Goal: Subscribe to service/newsletter

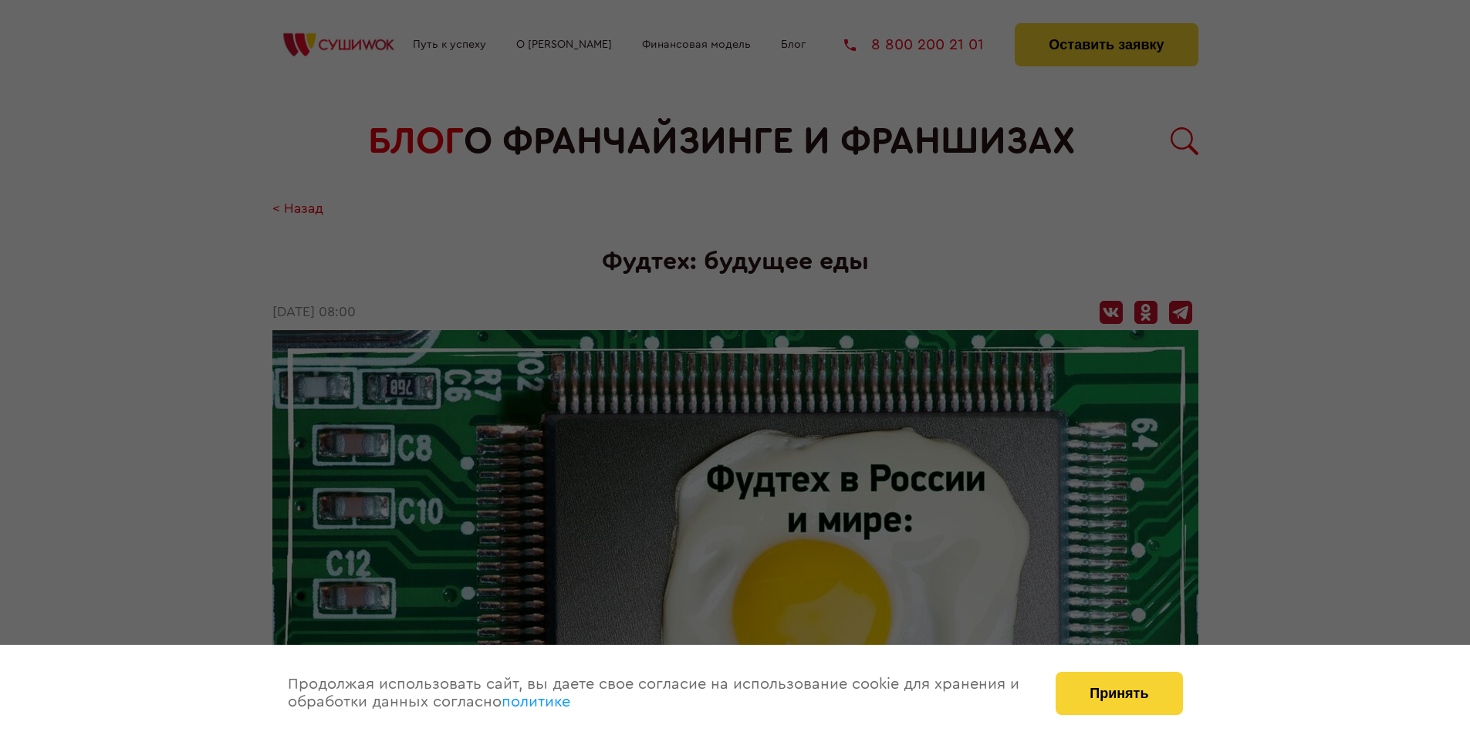
scroll to position [2709, 0]
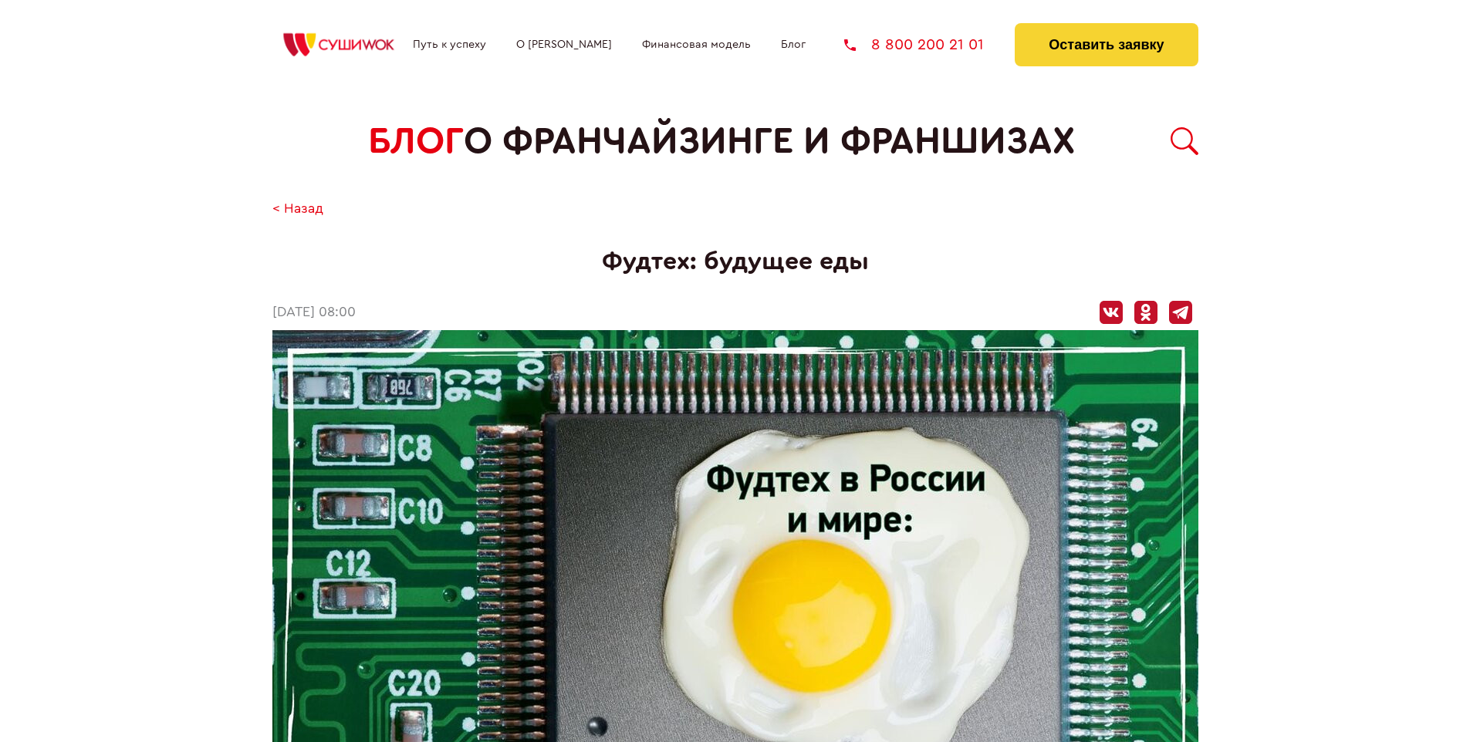
scroll to position [2709, 0]
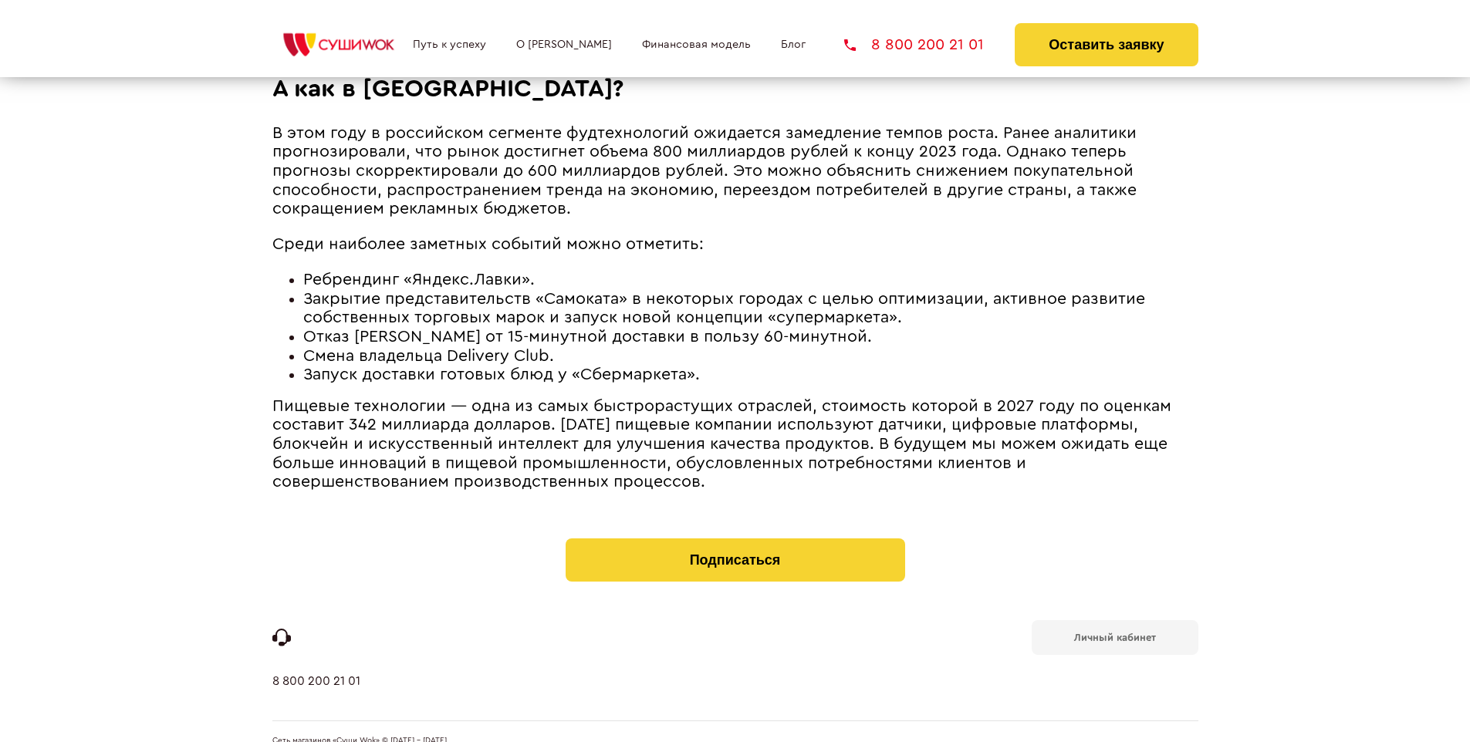
click at [1114, 633] on b "Личный кабинет" at bounding box center [1115, 638] width 82 height 10
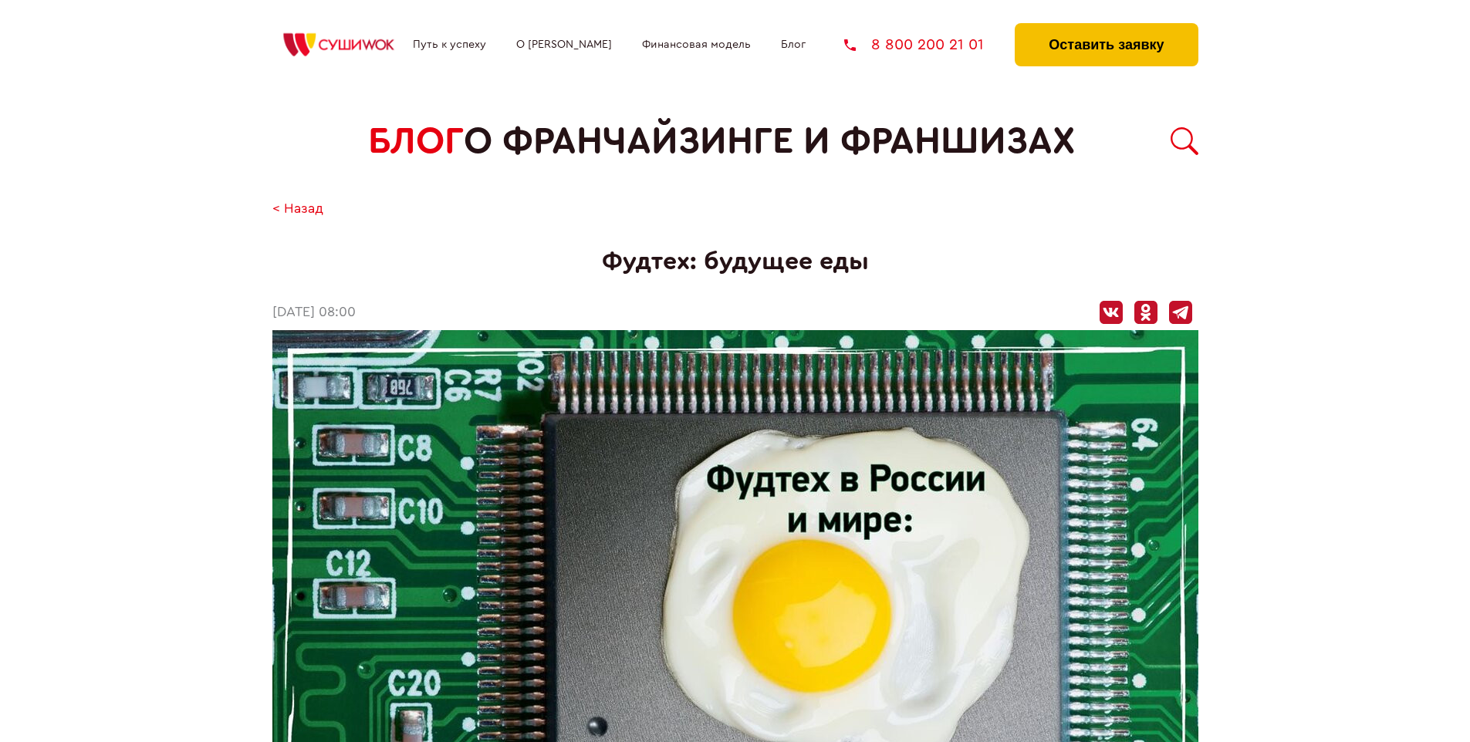
click at [1106, 27] on button "Оставить заявку" at bounding box center [1106, 44] width 183 height 43
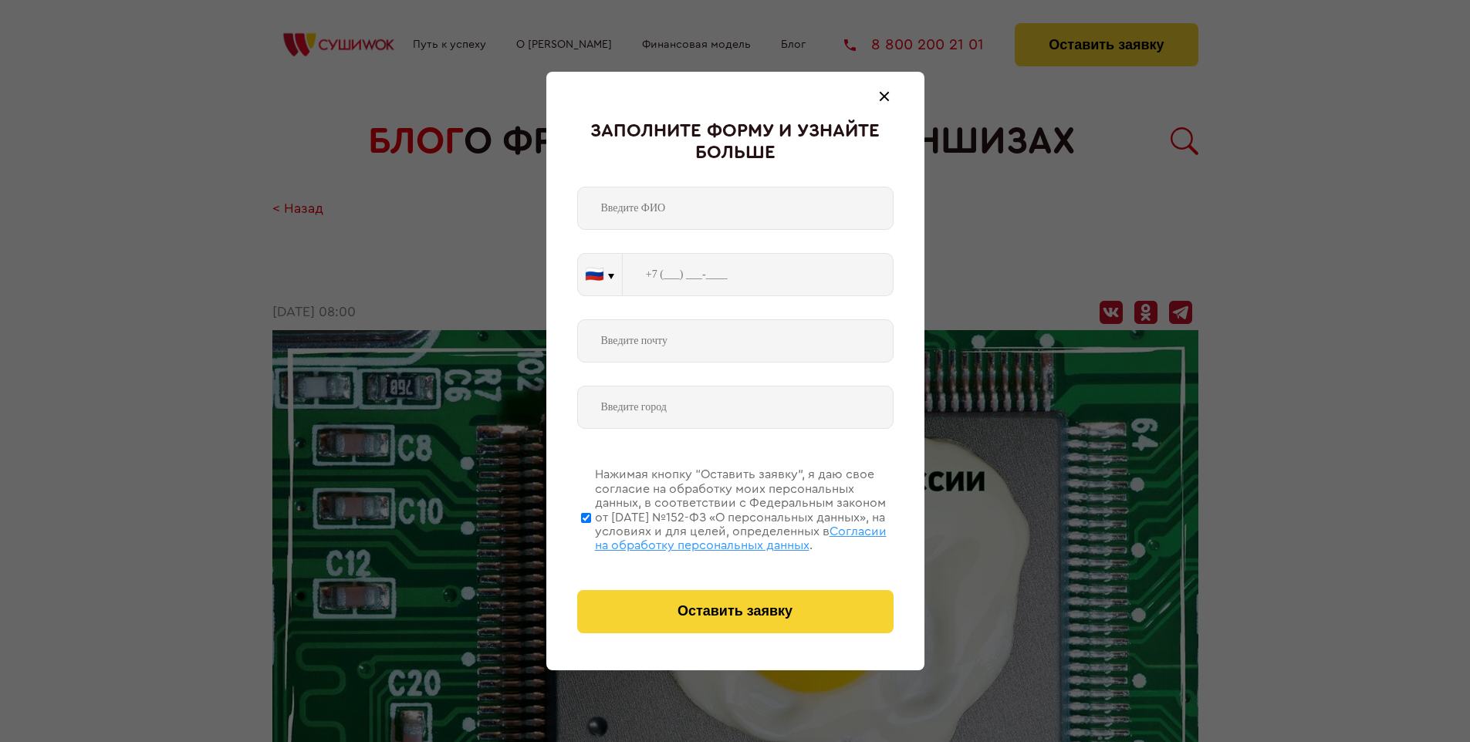
click at [715, 536] on span "Согласии на обработку персональных данных" at bounding box center [741, 539] width 292 height 26
click at [591, 536] on input "Нажимая кнопку “Оставить заявку”, я даю свое согласие на обработку моих персона…" at bounding box center [586, 517] width 10 height 123
checkbox input "false"
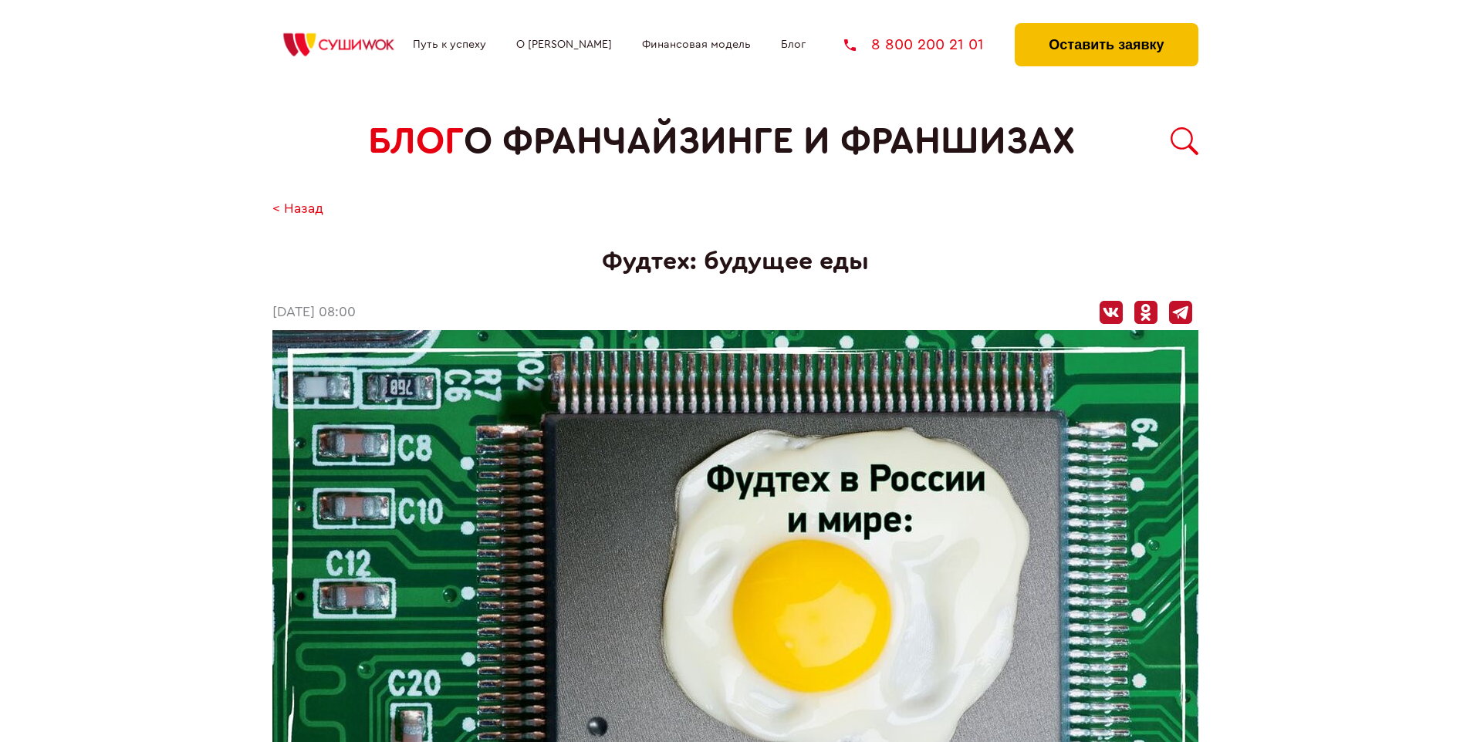
click at [1106, 27] on button "Оставить заявку" at bounding box center [1106, 44] width 183 height 43
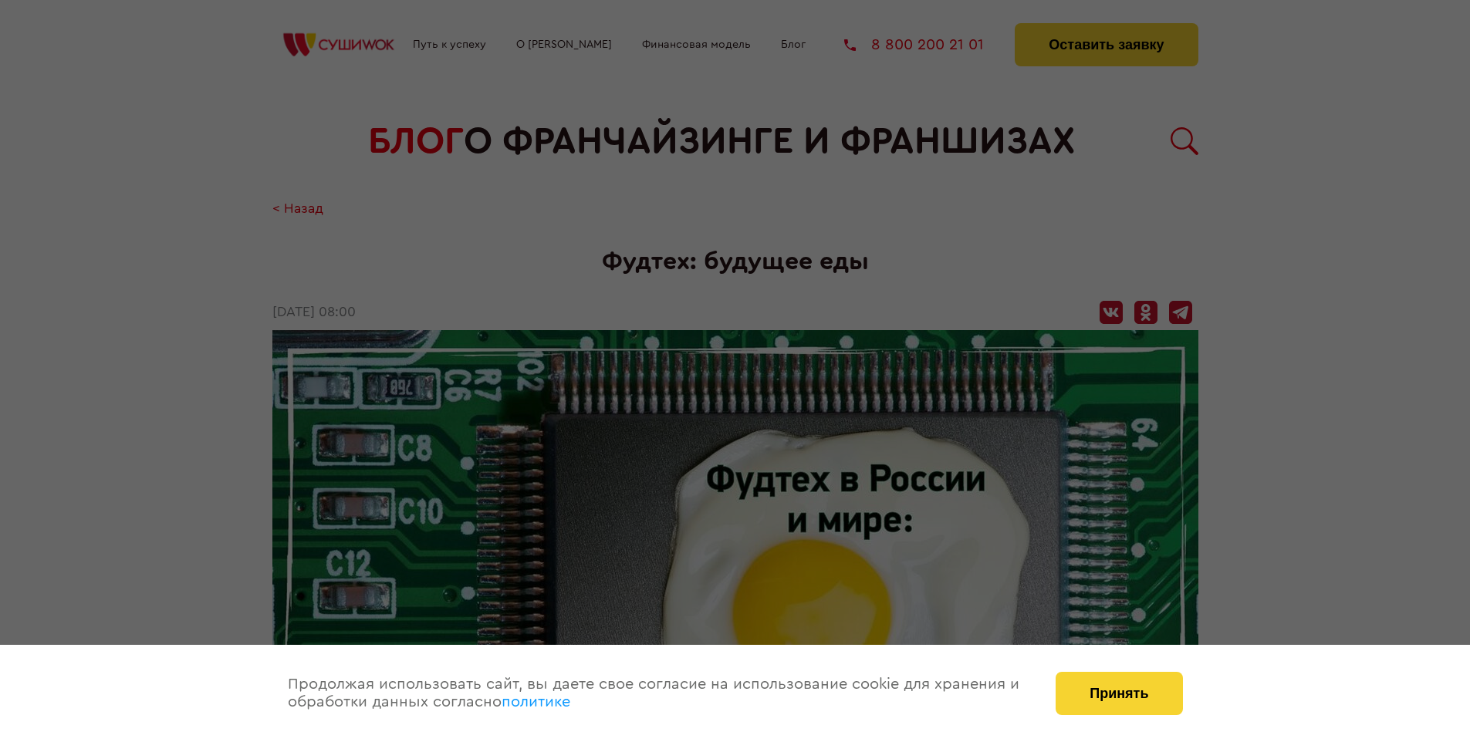
scroll to position [2709, 0]
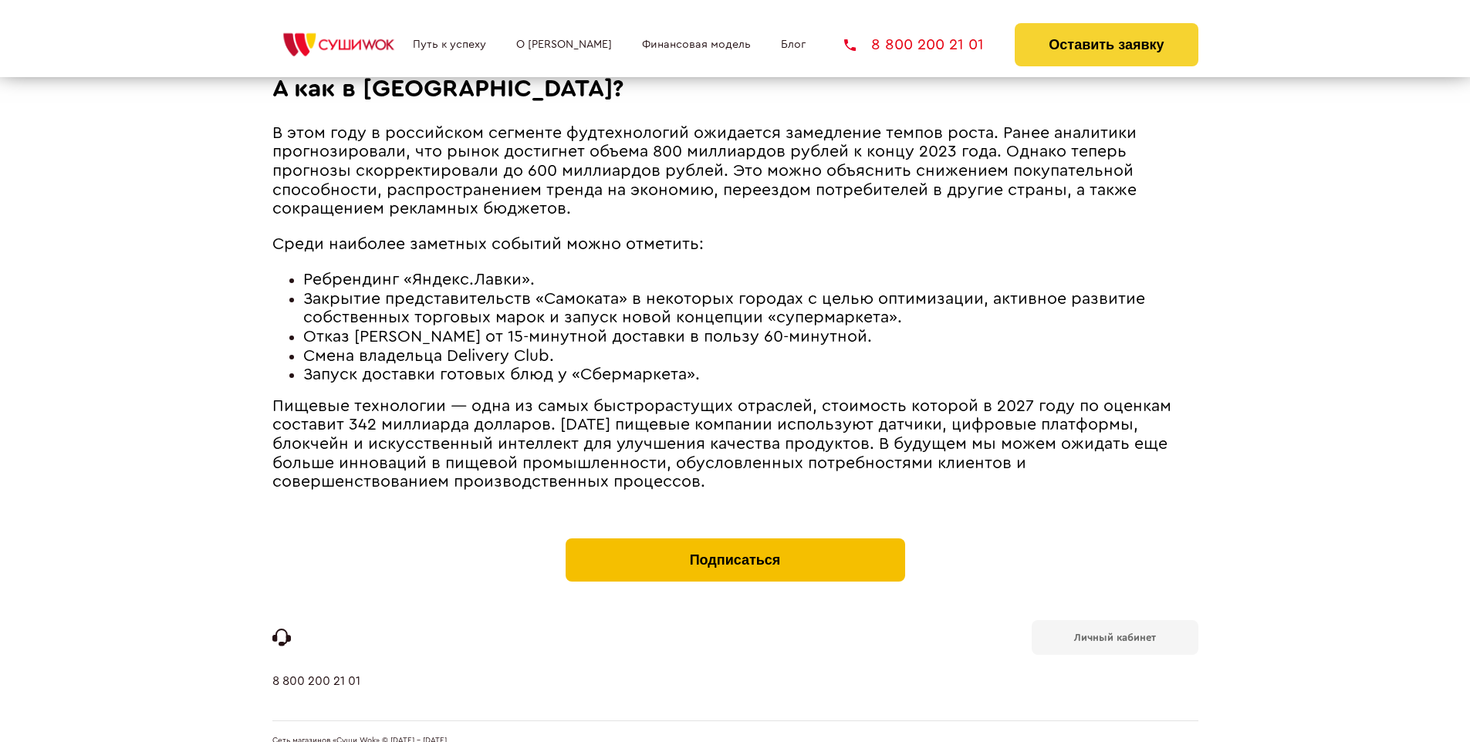
click at [735, 539] on button "Подписаться" at bounding box center [736, 560] width 340 height 43
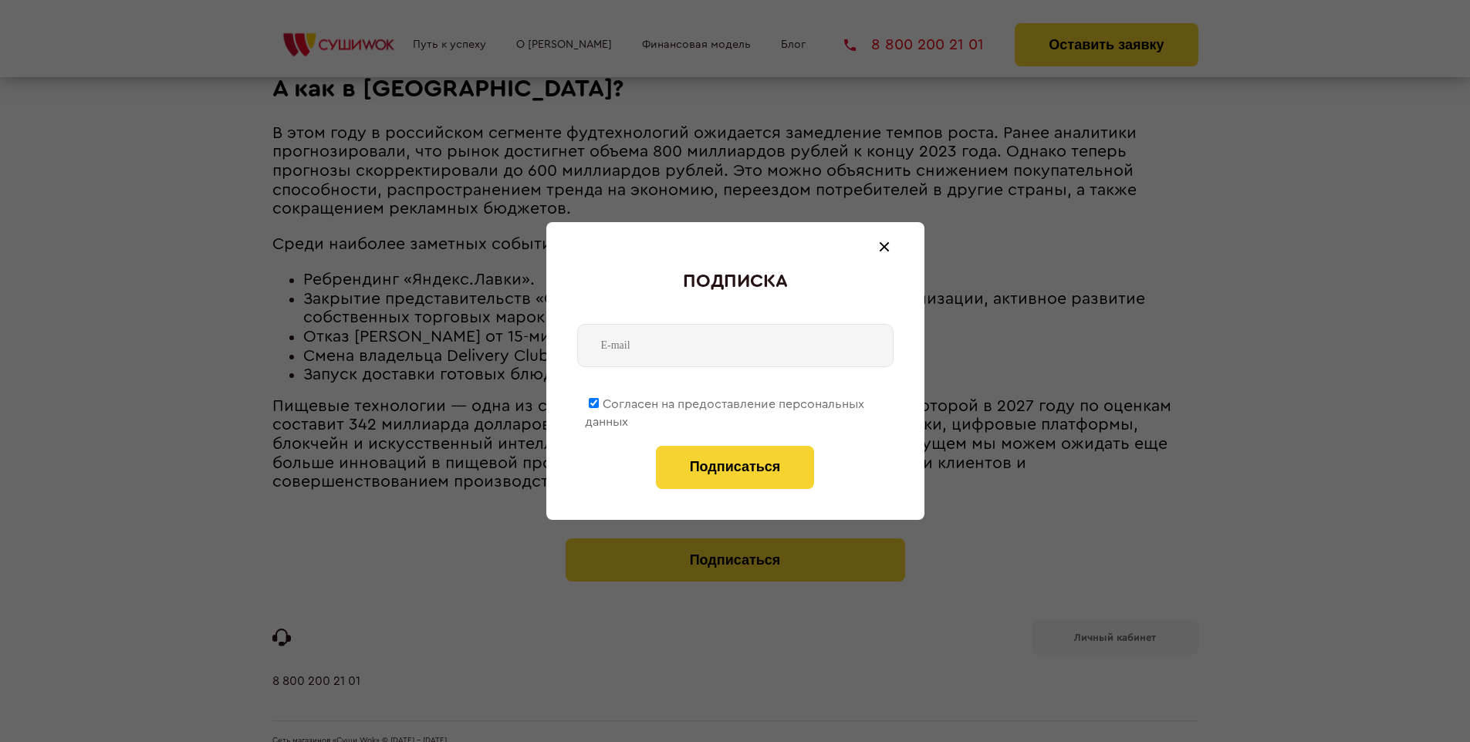
click at [725, 401] on span "Согласен на предоставление персональных данных" at bounding box center [724, 413] width 279 height 30
click at [599, 401] on input "Согласен на предоставление персональных данных" at bounding box center [594, 403] width 10 height 10
checkbox input "false"
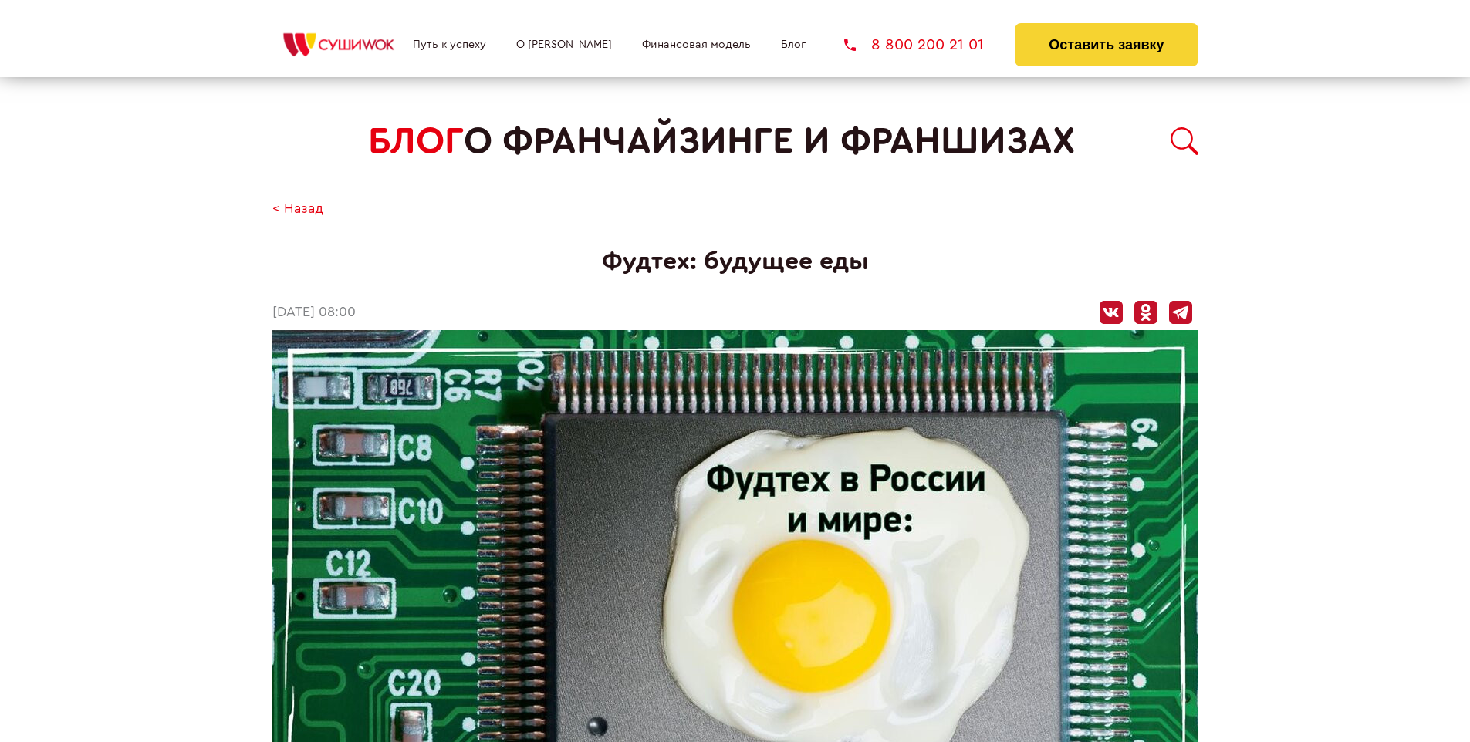
scroll to position [2709, 0]
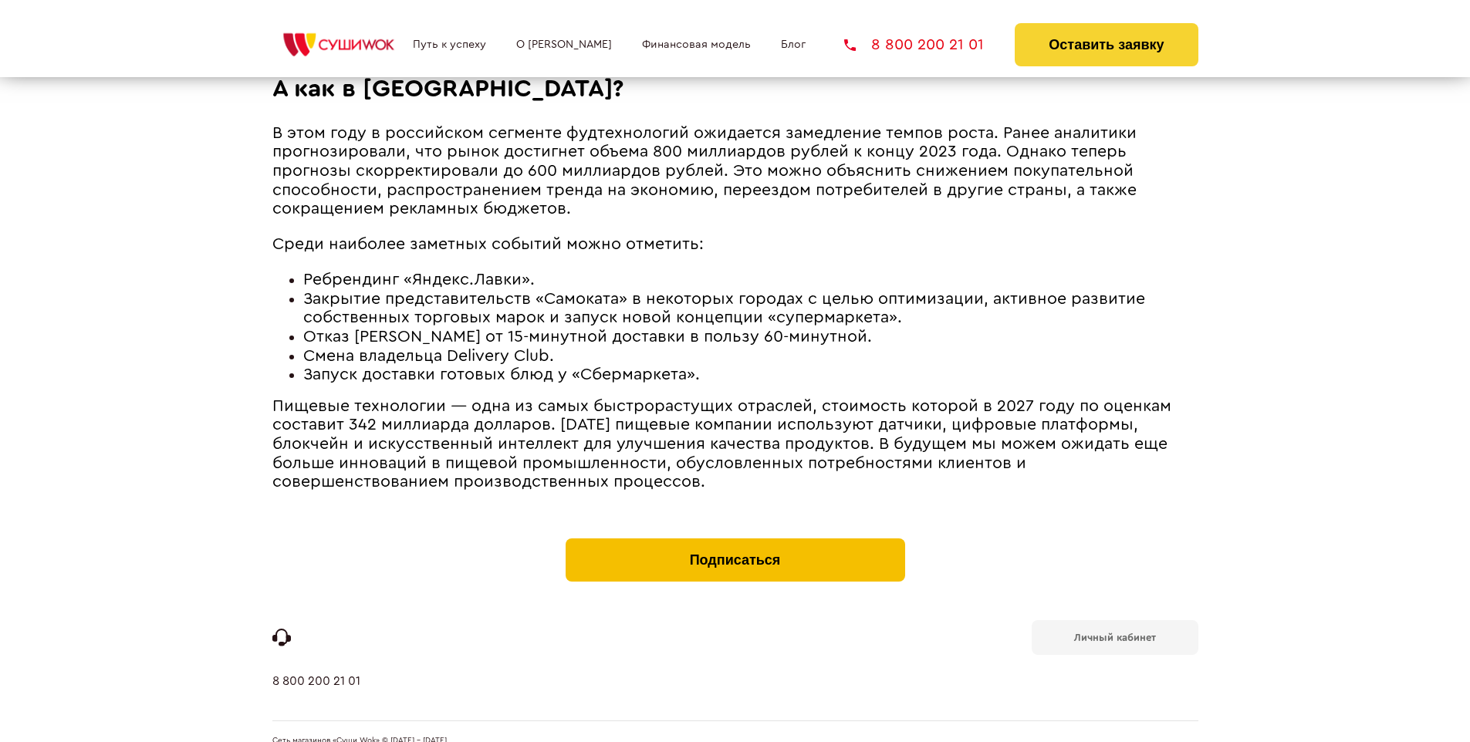
click at [735, 539] on button "Подписаться" at bounding box center [736, 560] width 340 height 43
